Goal: Information Seeking & Learning: Learn about a topic

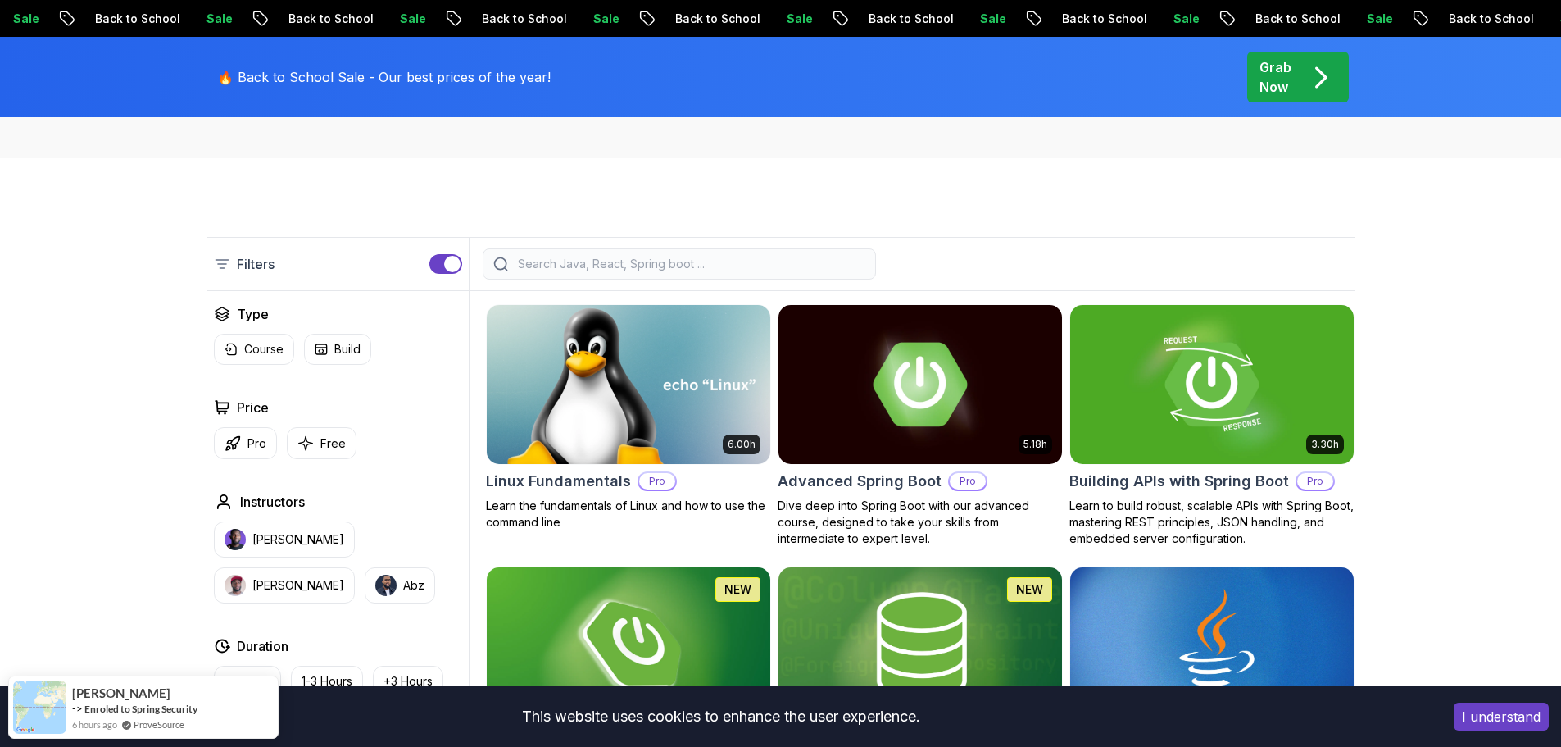
click at [618, 435] on img at bounding box center [627, 384] width 297 height 166
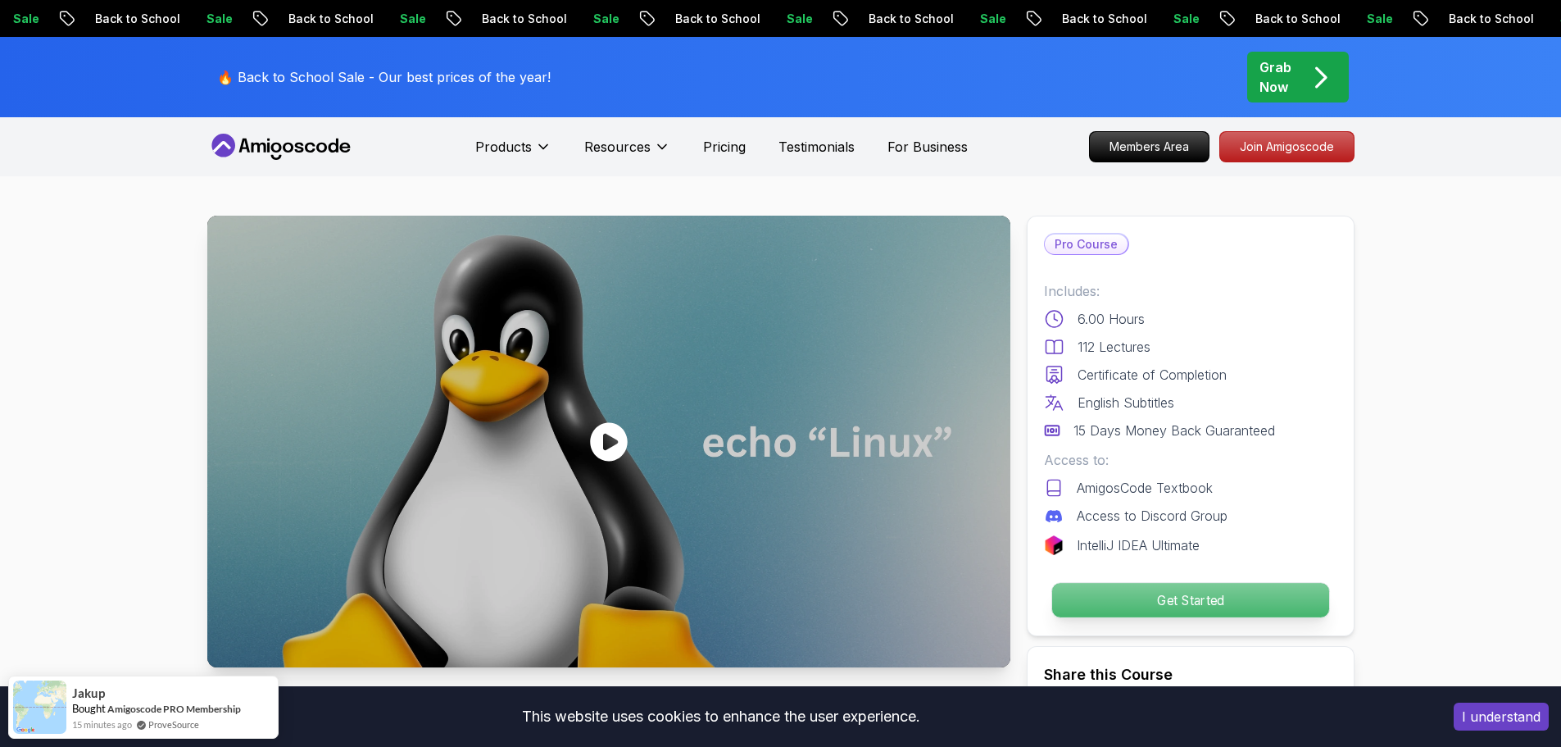
click at [1192, 603] on p "Get Started" at bounding box center [1189, 600] width 277 height 34
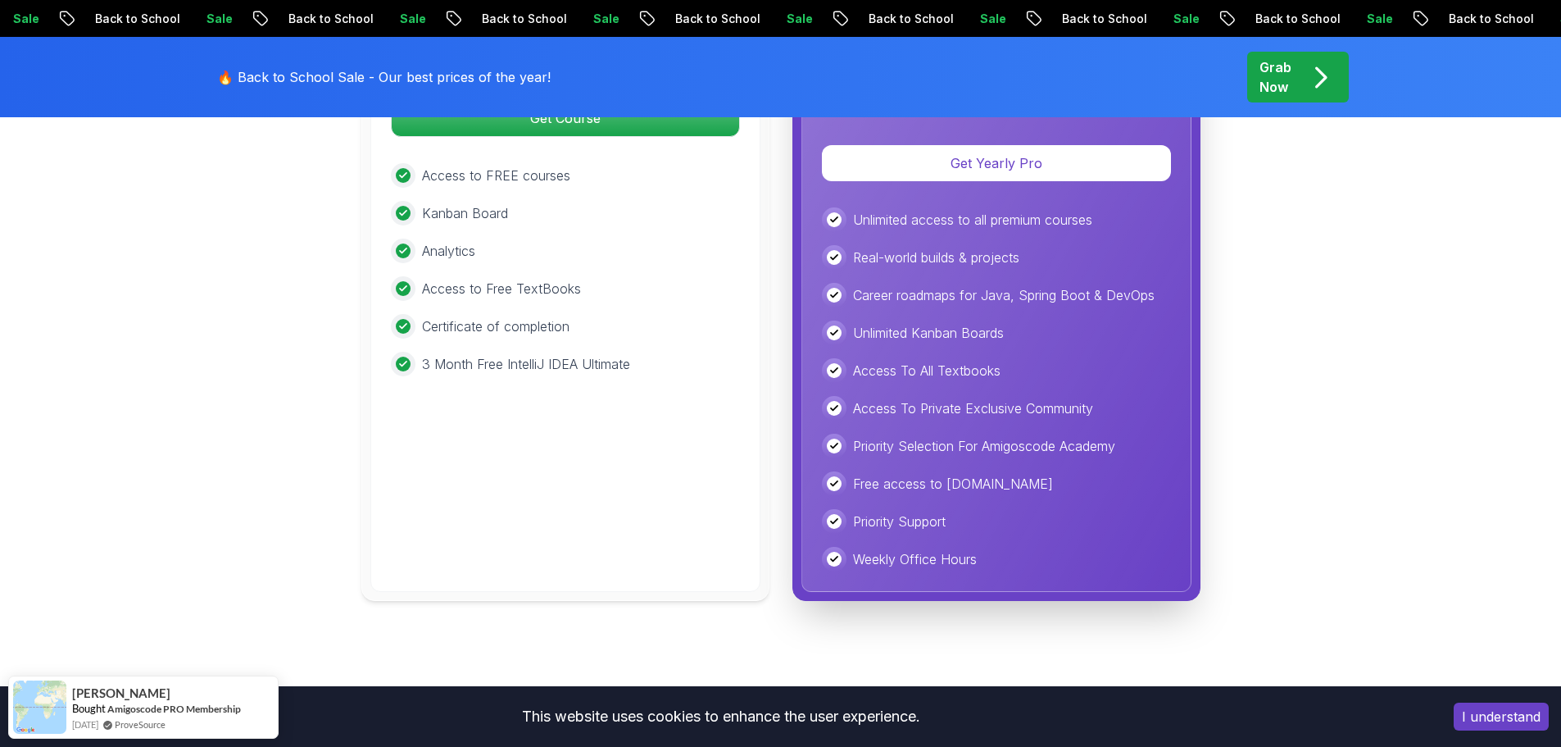
scroll to position [4045, 0]
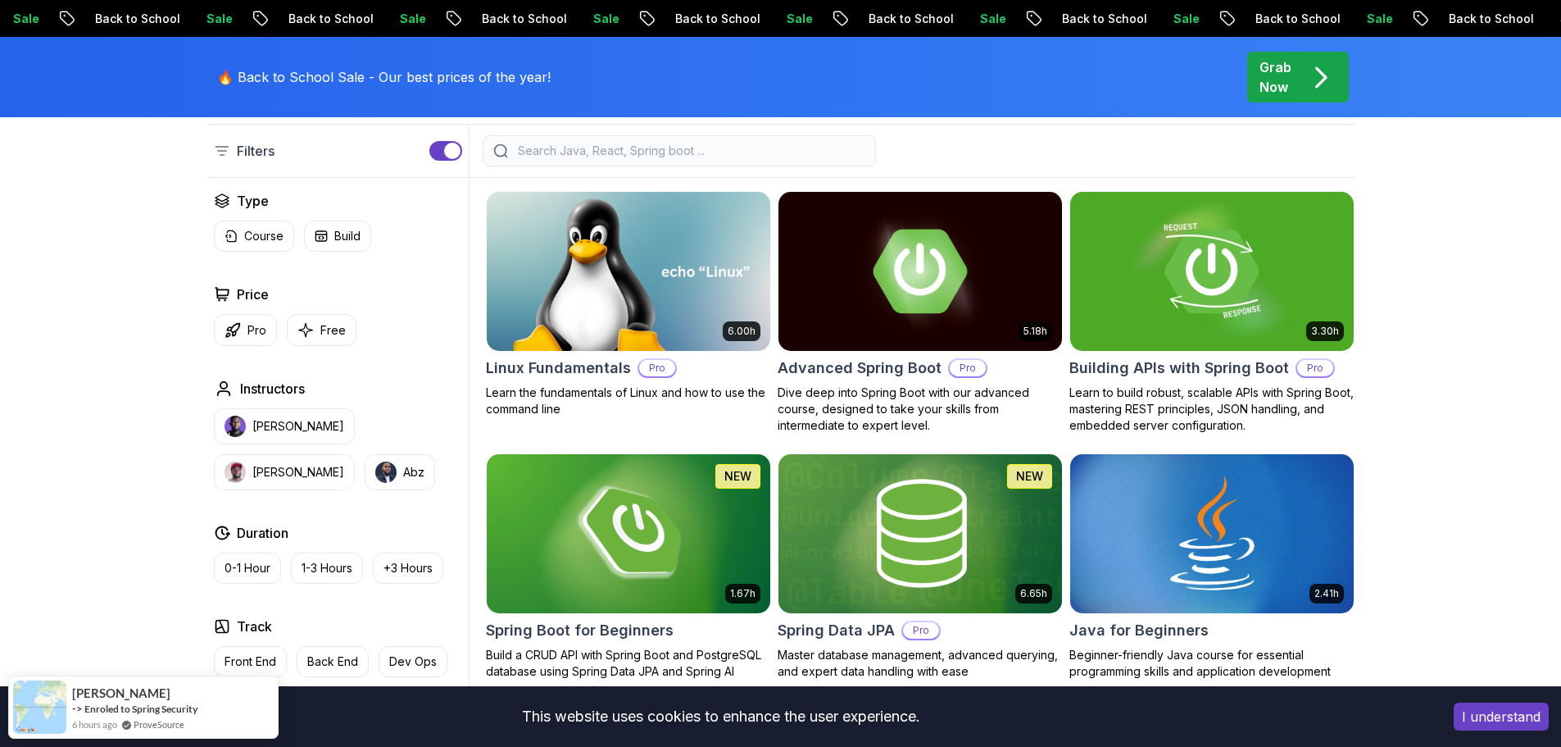
scroll to position [492, 0]
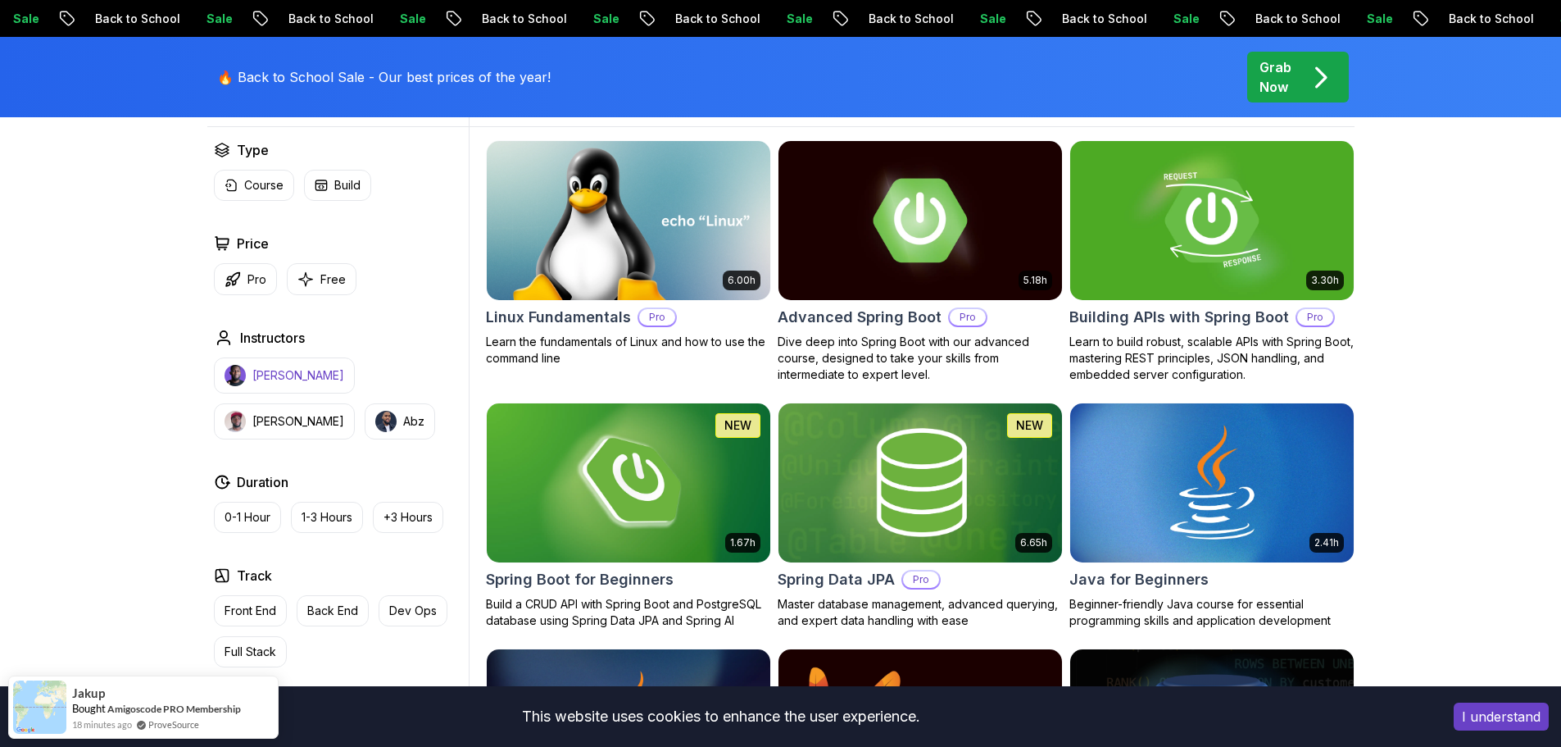
click at [288, 369] on p "[PERSON_NAME]" at bounding box center [298, 375] width 92 height 16
